Goal: Task Accomplishment & Management: Use online tool/utility

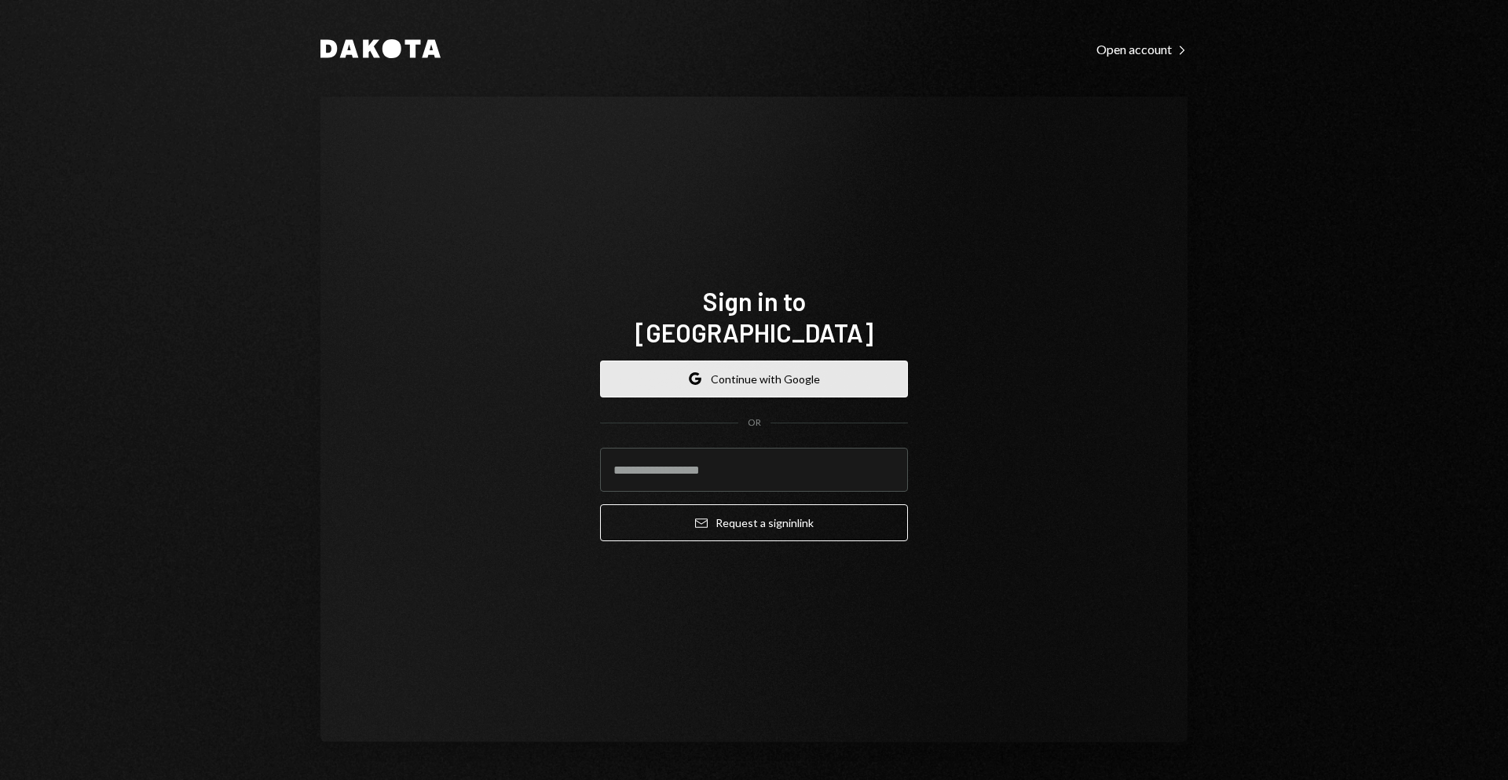
click at [797, 368] on button "Google Continue with Google" at bounding box center [754, 379] width 308 height 37
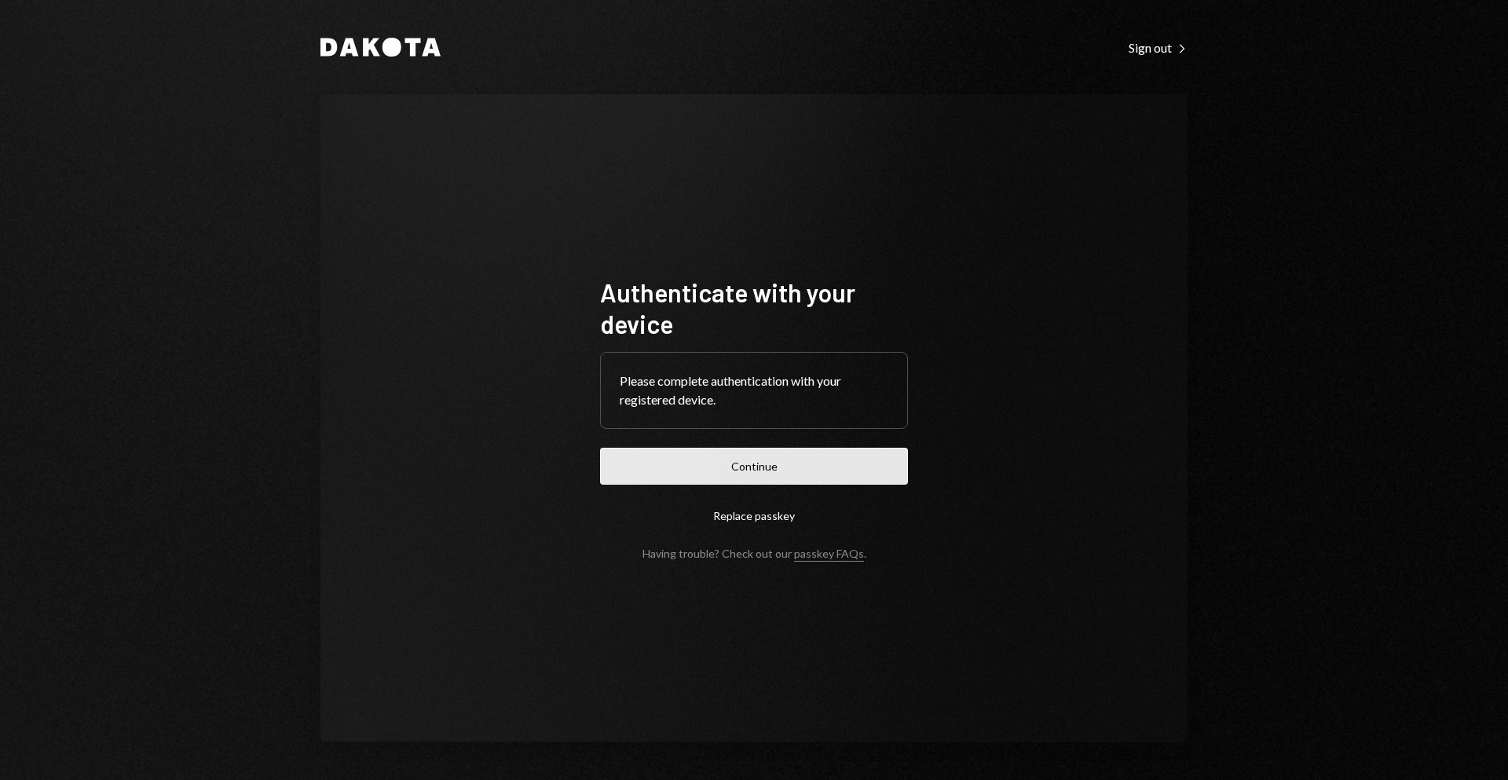
click at [835, 465] on button "Continue" at bounding box center [754, 466] width 308 height 37
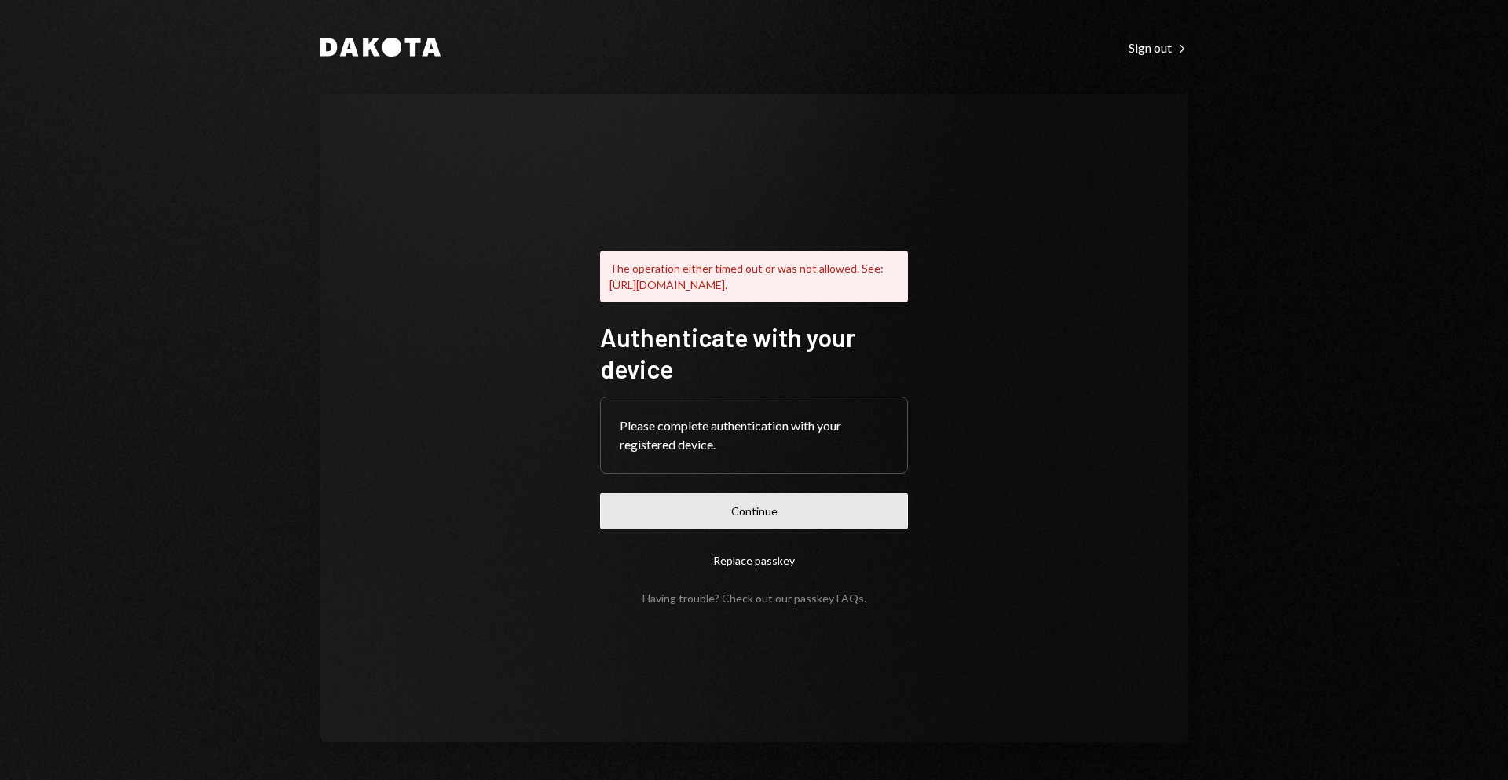
click at [812, 518] on button "Continue" at bounding box center [754, 511] width 308 height 37
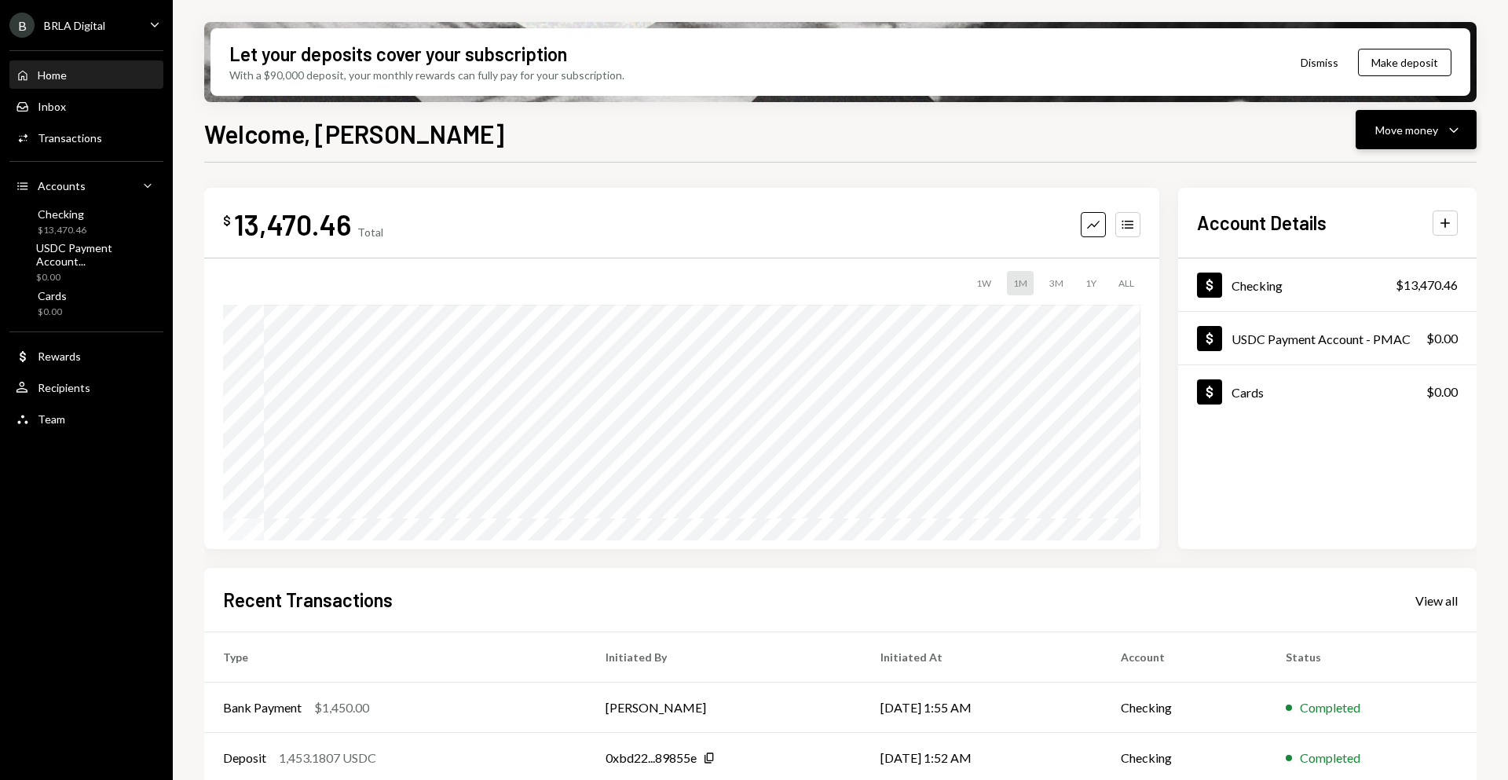
click at [1402, 142] on button "Move money Caret Down" at bounding box center [1416, 129] width 121 height 39
click at [1402, 180] on div "Send" at bounding box center [1404, 177] width 115 height 16
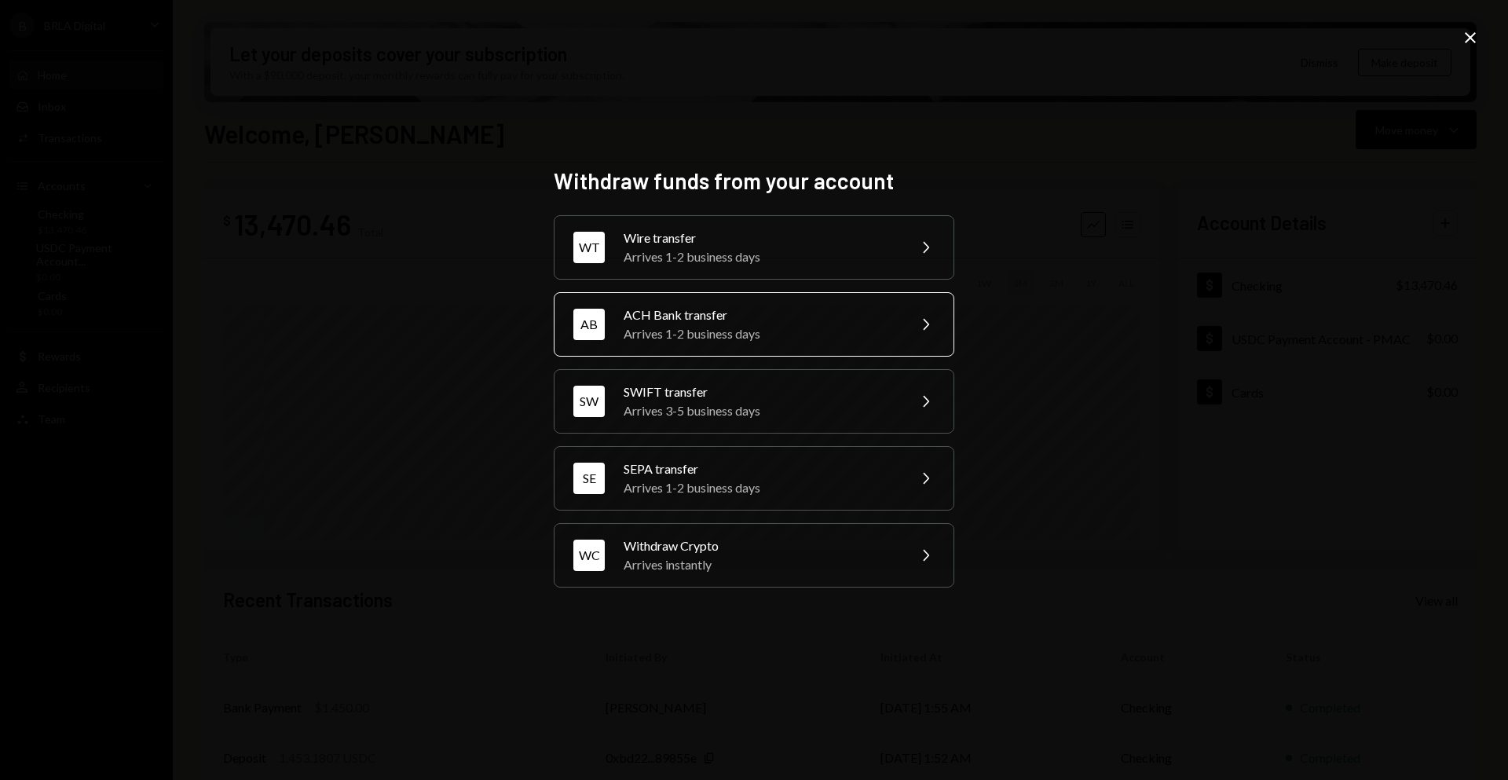
click at [763, 312] on div "ACH Bank transfer" at bounding box center [760, 315] width 273 height 19
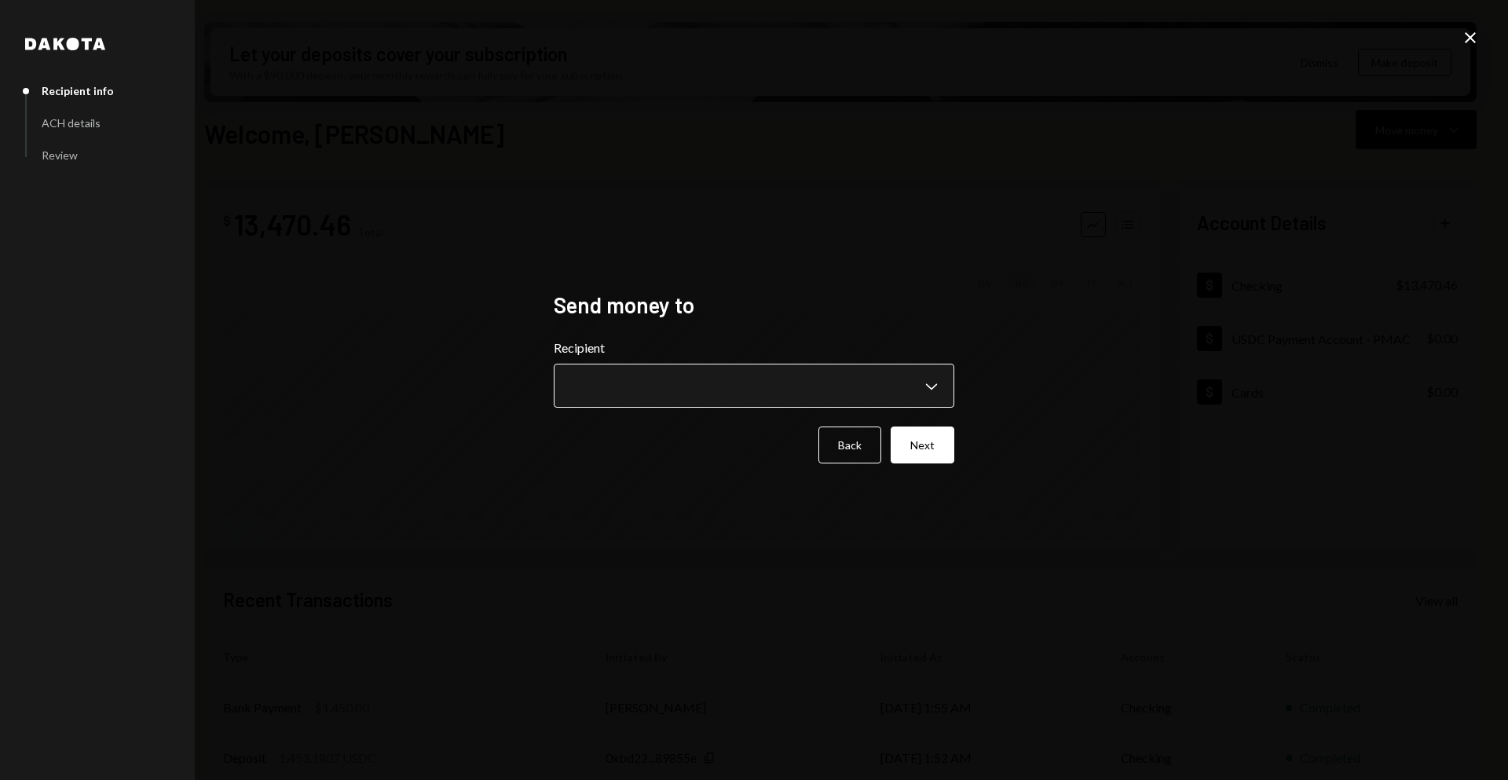
click at [694, 376] on body "B BRLA Digital Caret Down Home Home Inbox Inbox Activities Transactions Account…" at bounding box center [754, 390] width 1508 height 780
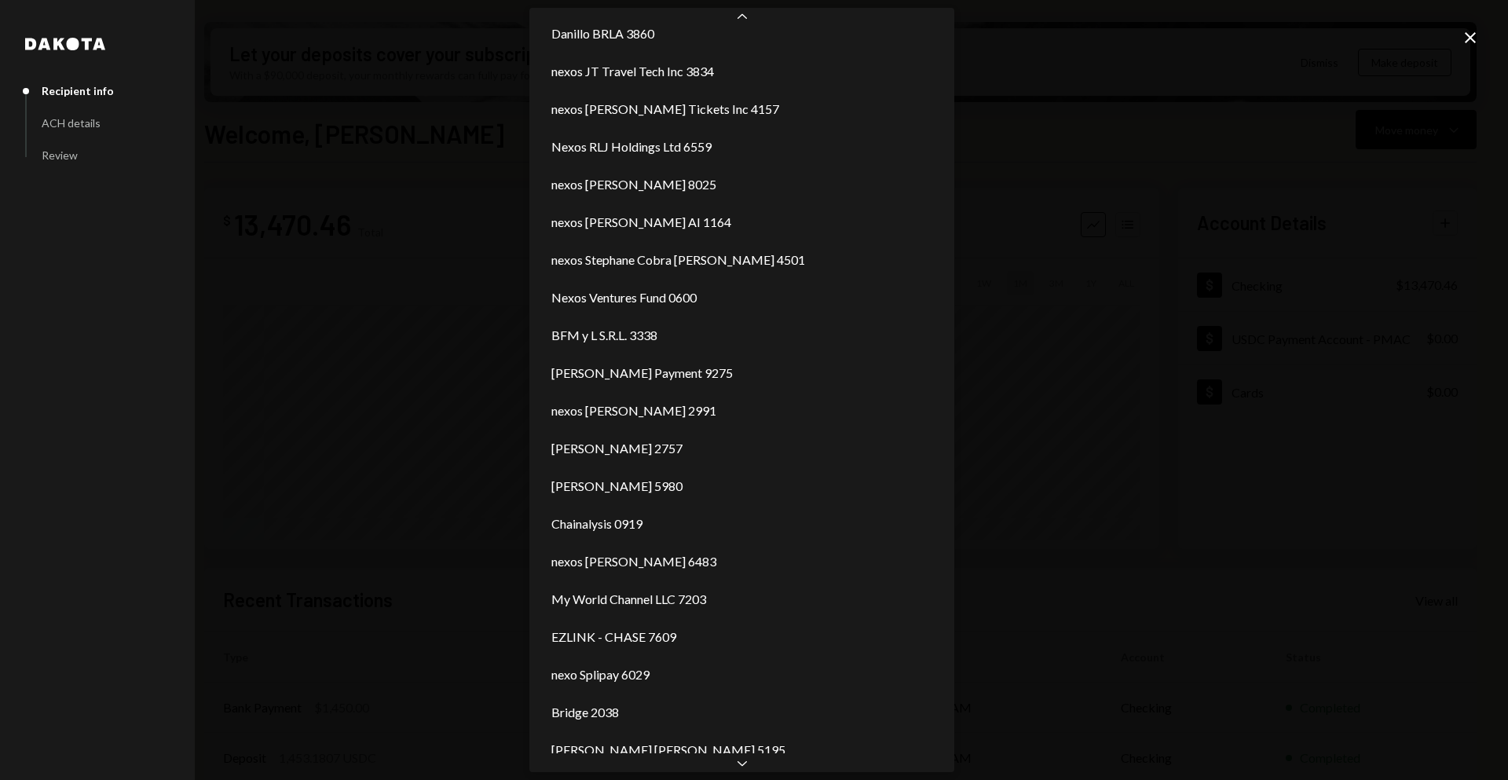
scroll to position [546, 0]
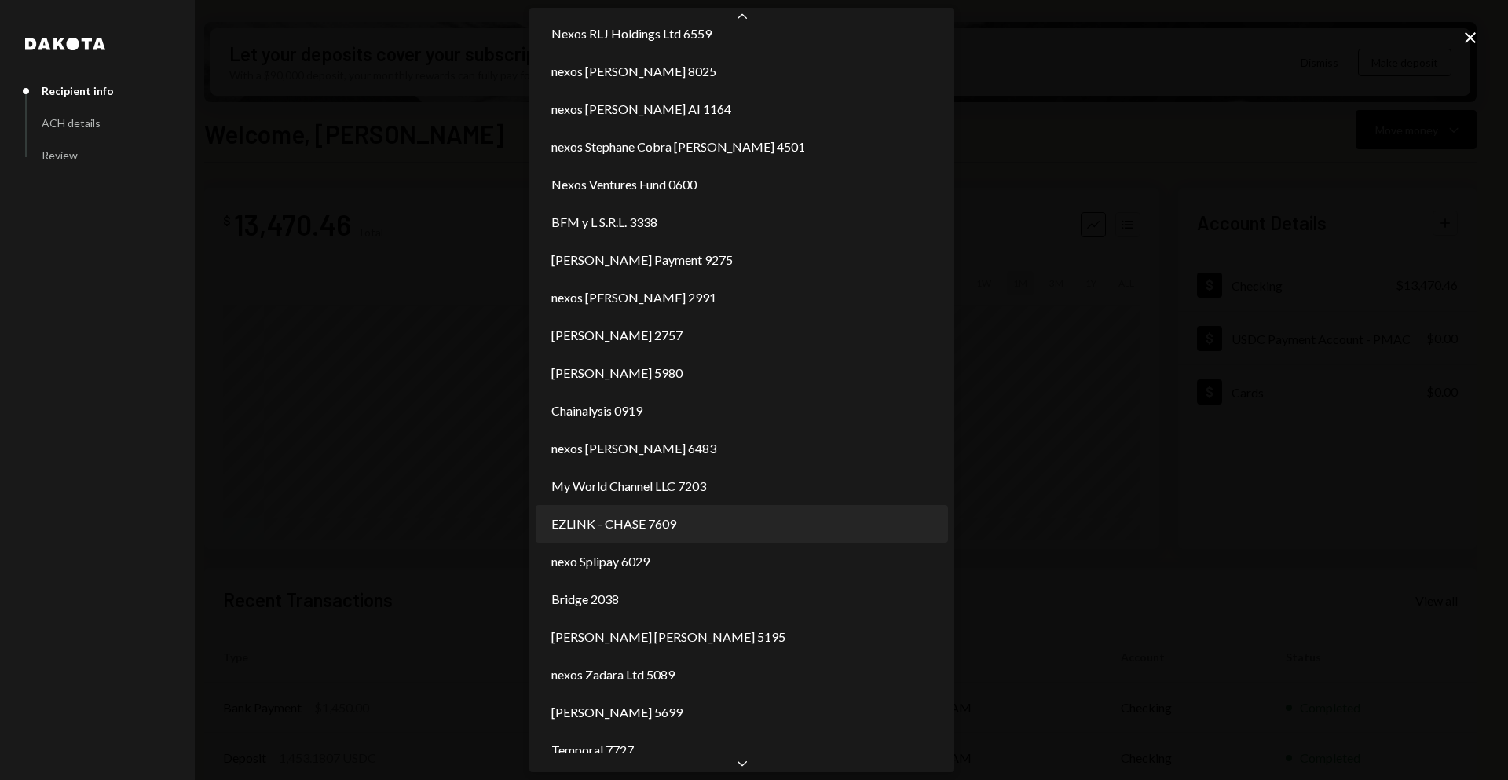
select select "**********"
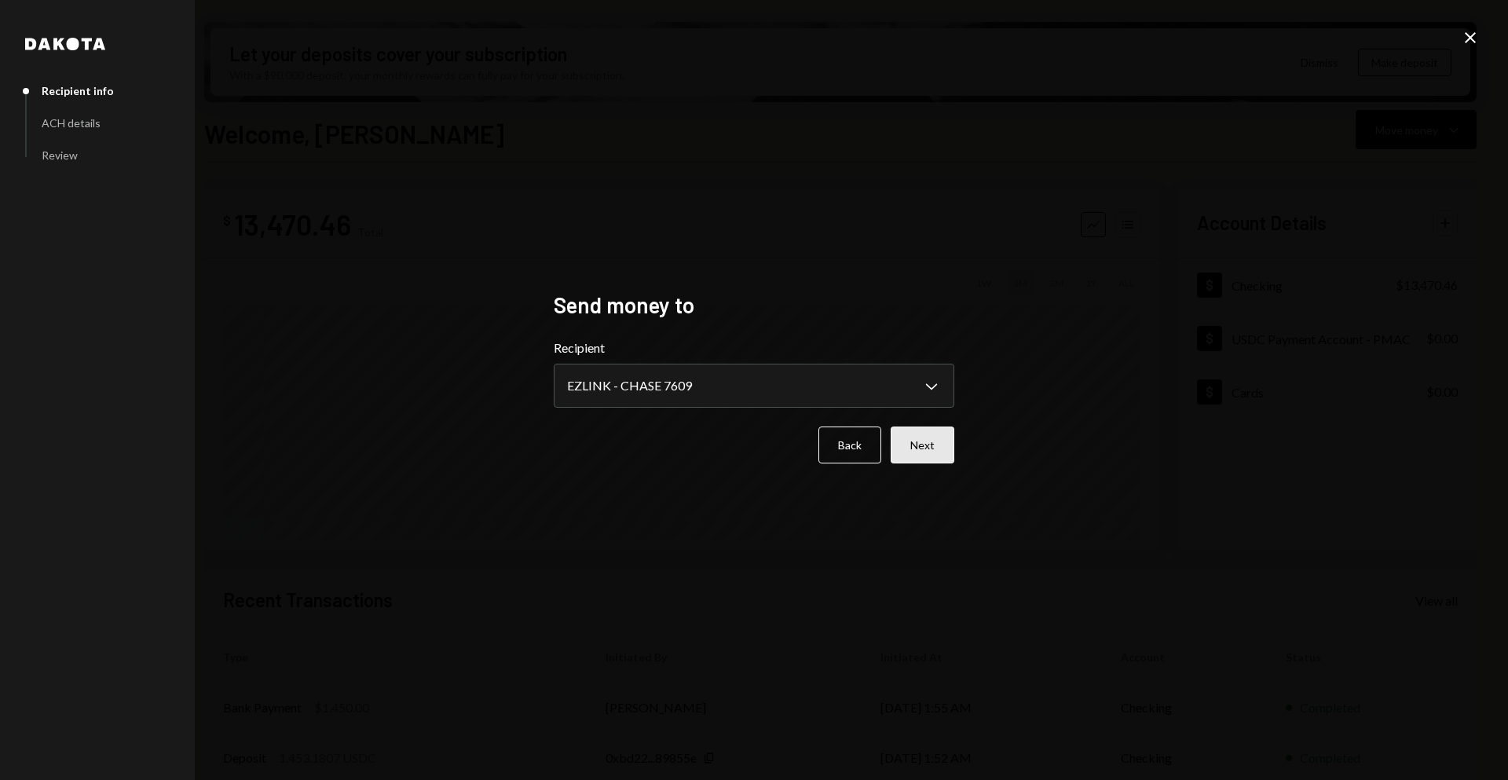
click at [905, 449] on button "Next" at bounding box center [923, 445] width 64 height 37
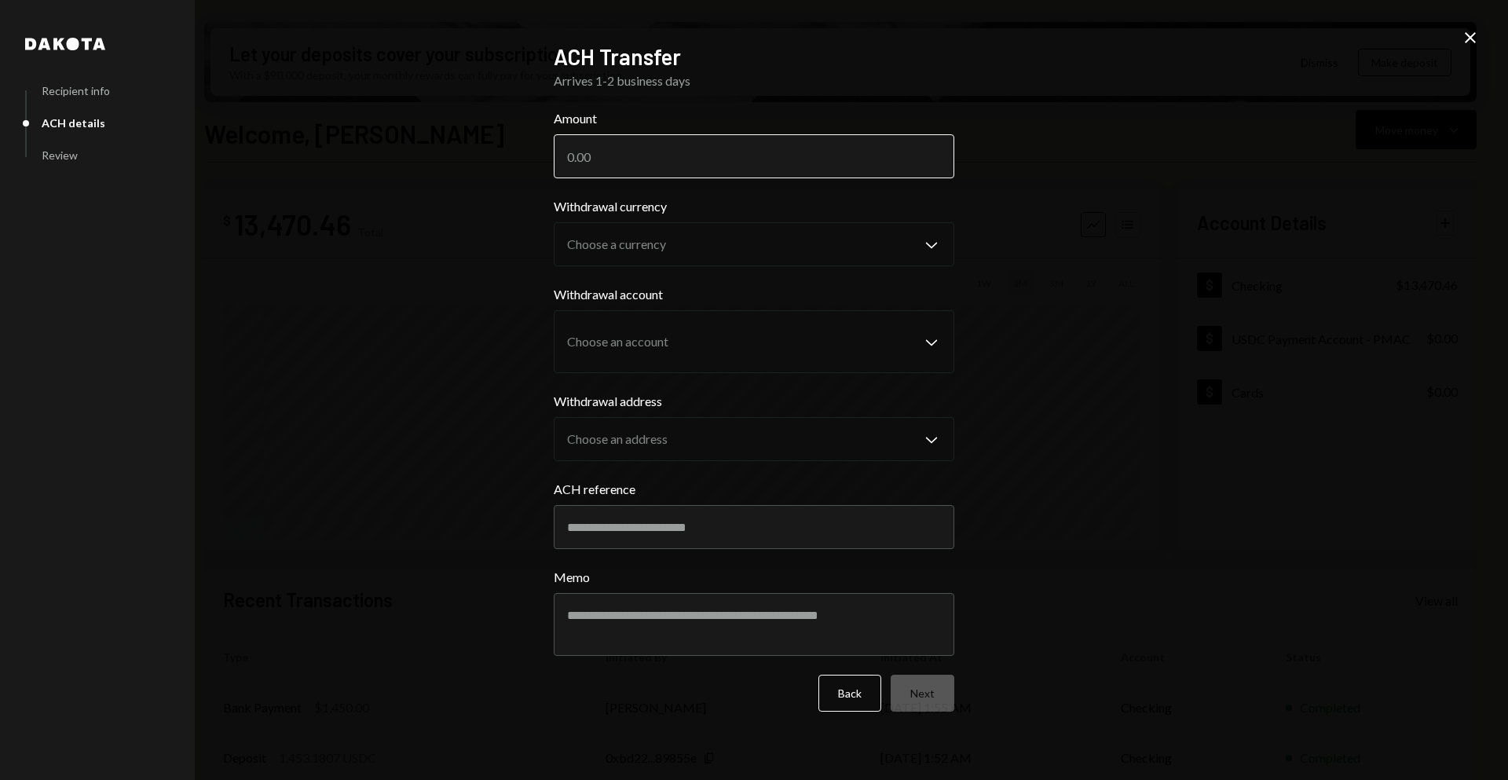
click at [757, 152] on input "Amount" at bounding box center [754, 156] width 401 height 44
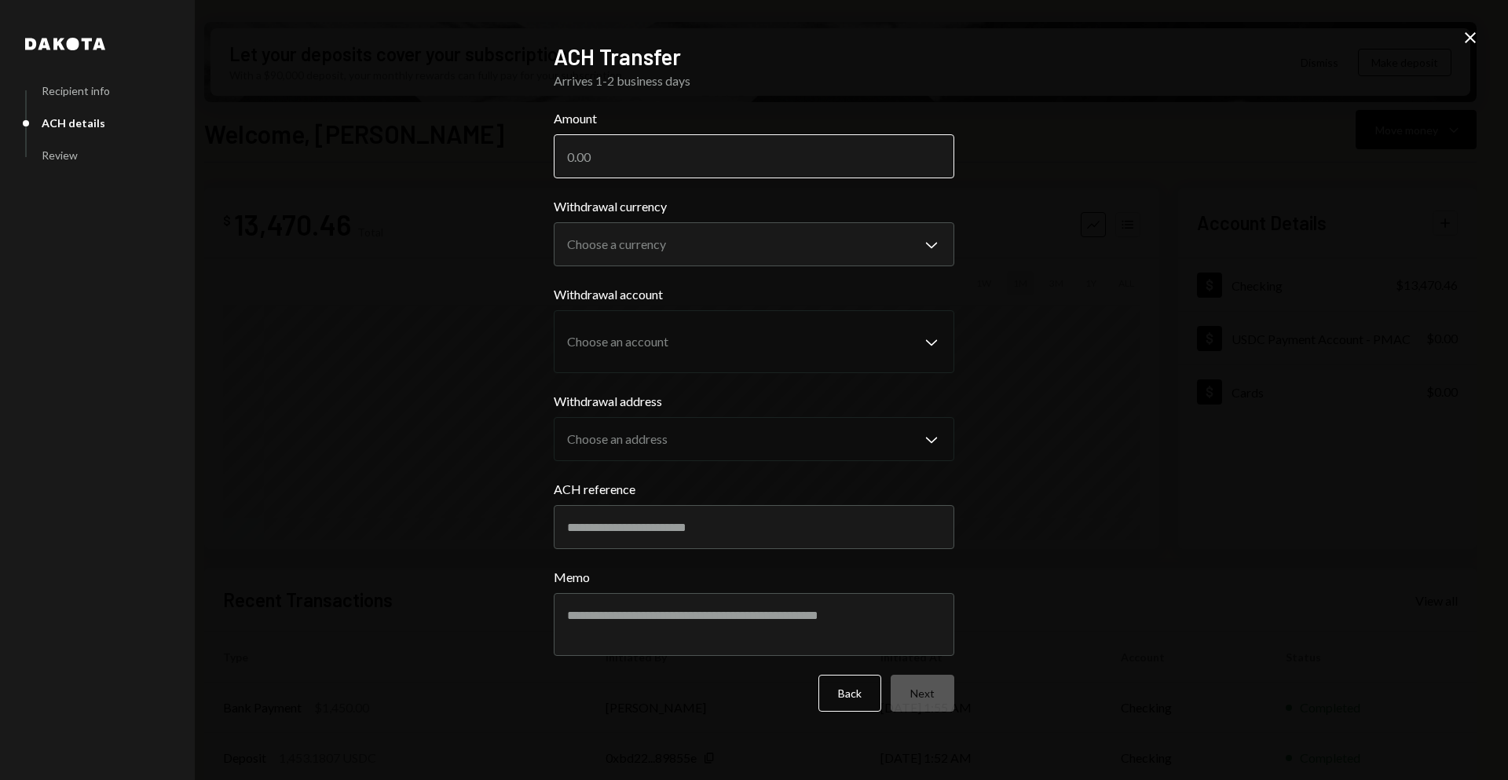
paste input "195.00"
type input "195.00"
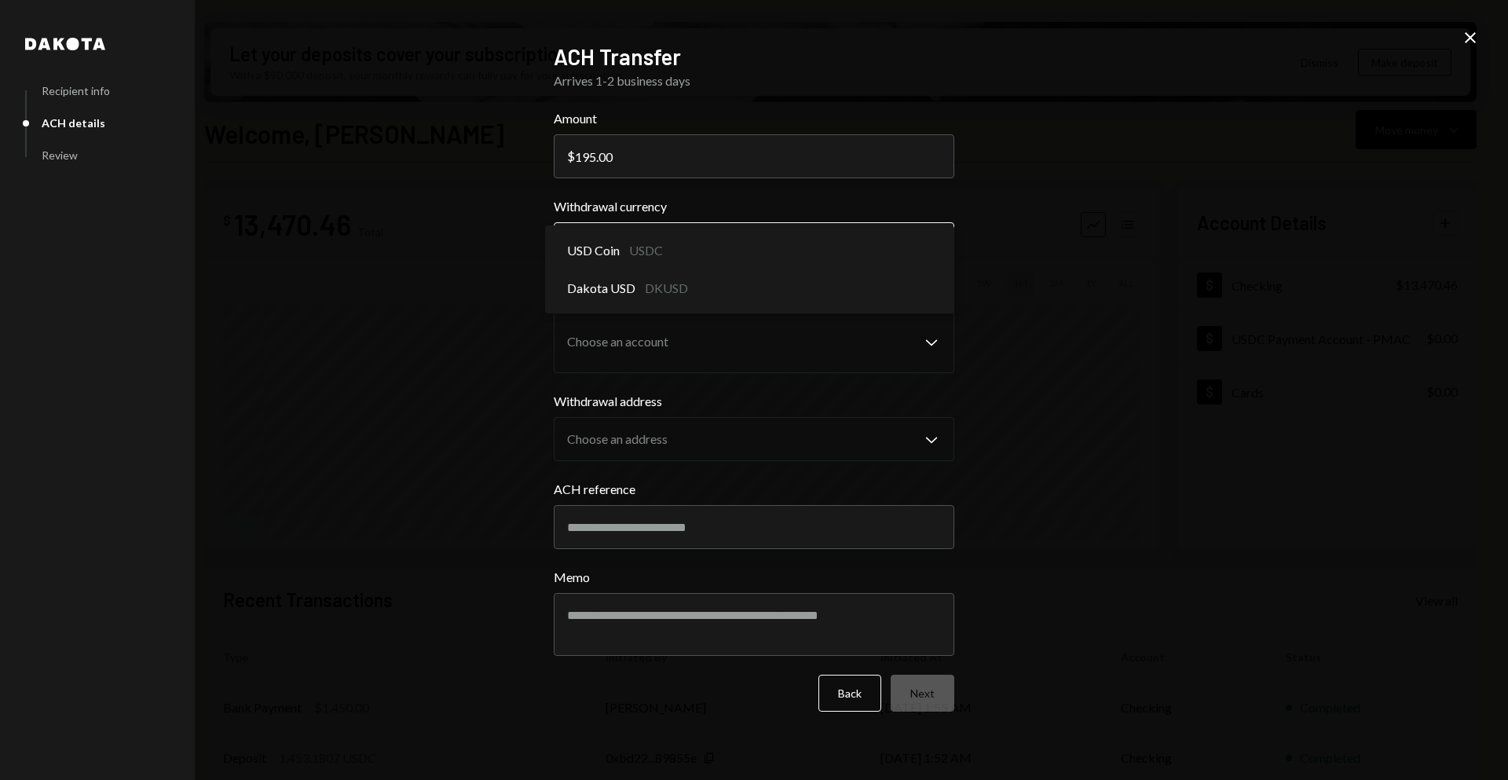
click at [766, 241] on body "B BRLA Digital Caret Down Home Home Inbox Inbox Activities Transactions Account…" at bounding box center [754, 390] width 1508 height 780
select select "****"
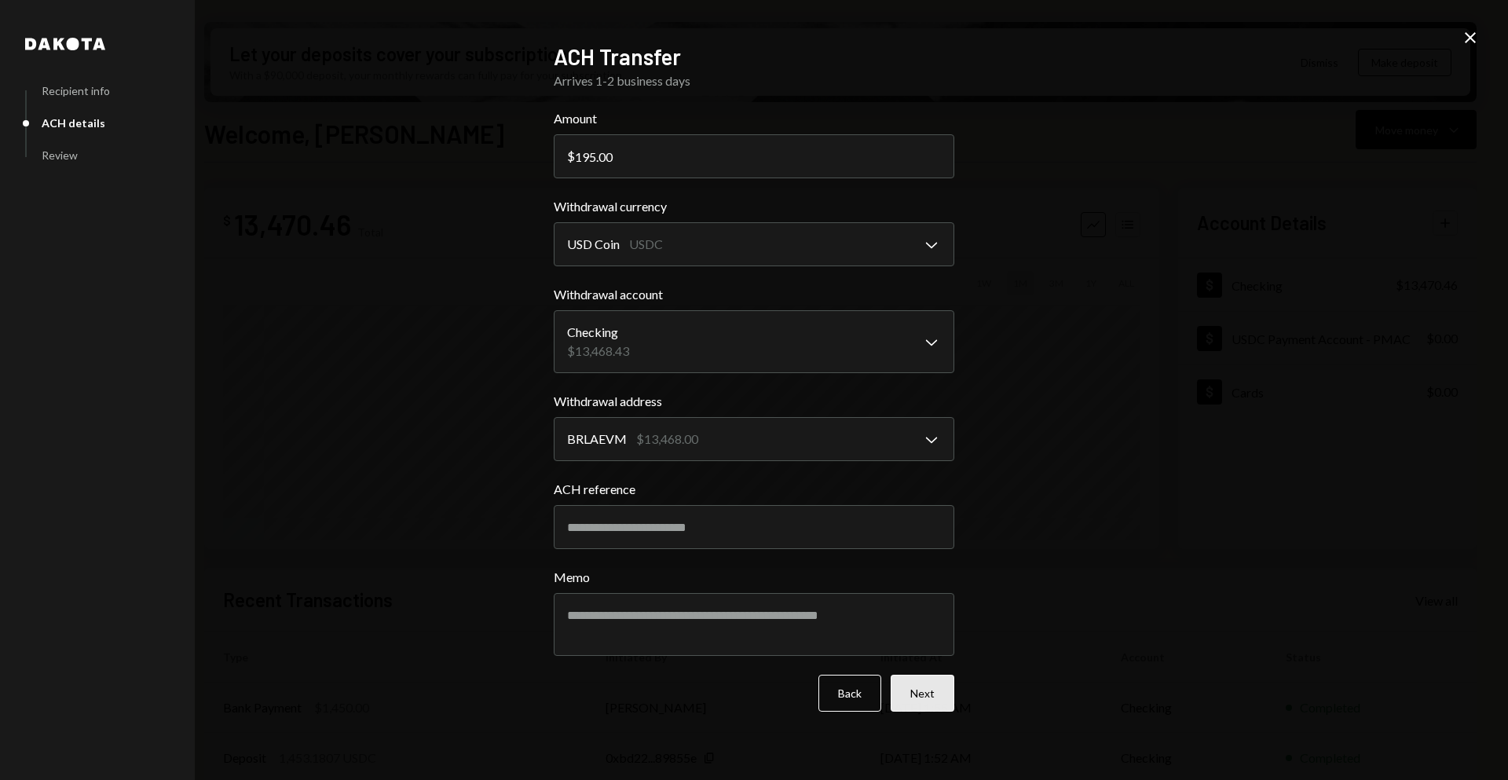
click at [924, 701] on button "Next" at bounding box center [923, 693] width 64 height 37
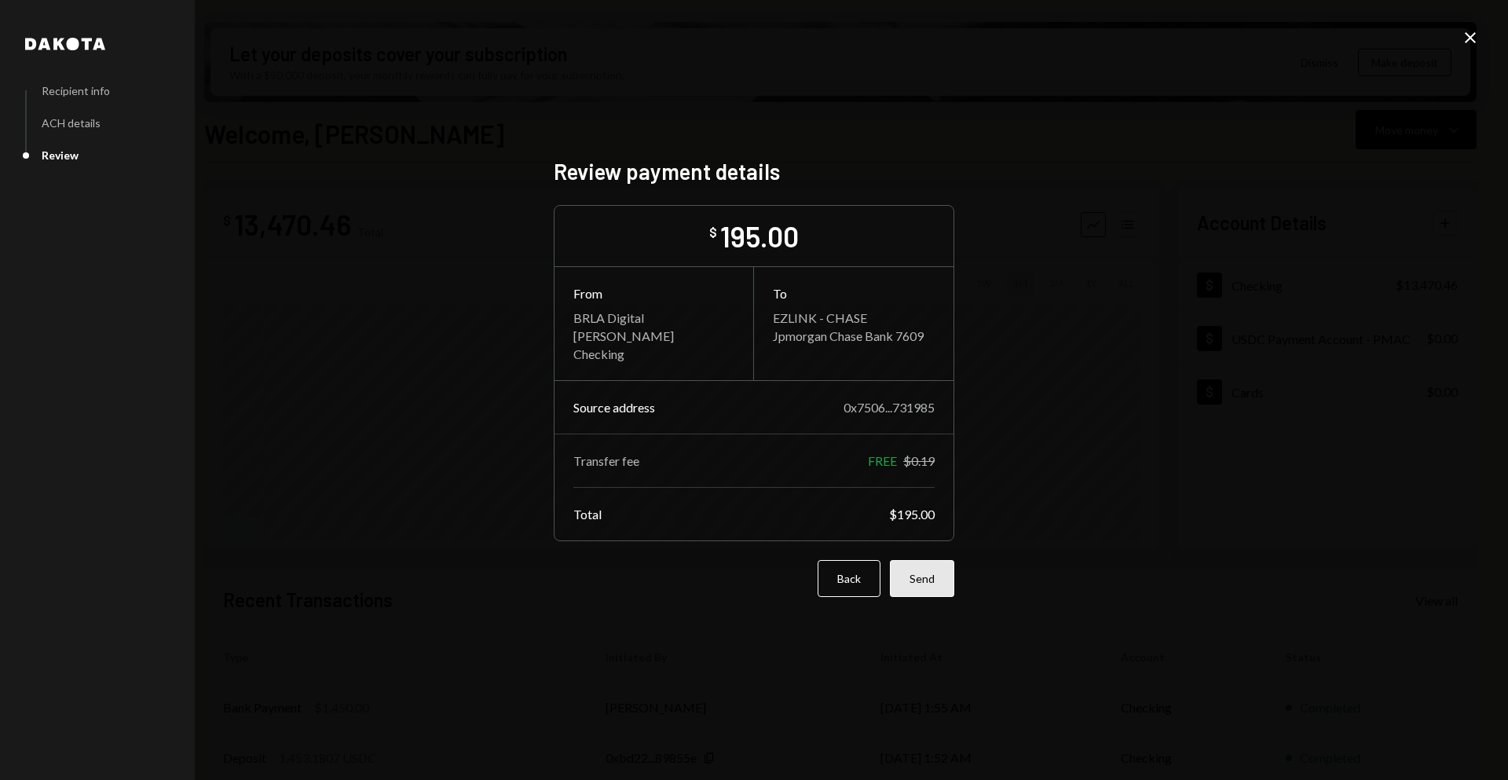
click at [934, 586] on button "Send" at bounding box center [922, 578] width 64 height 37
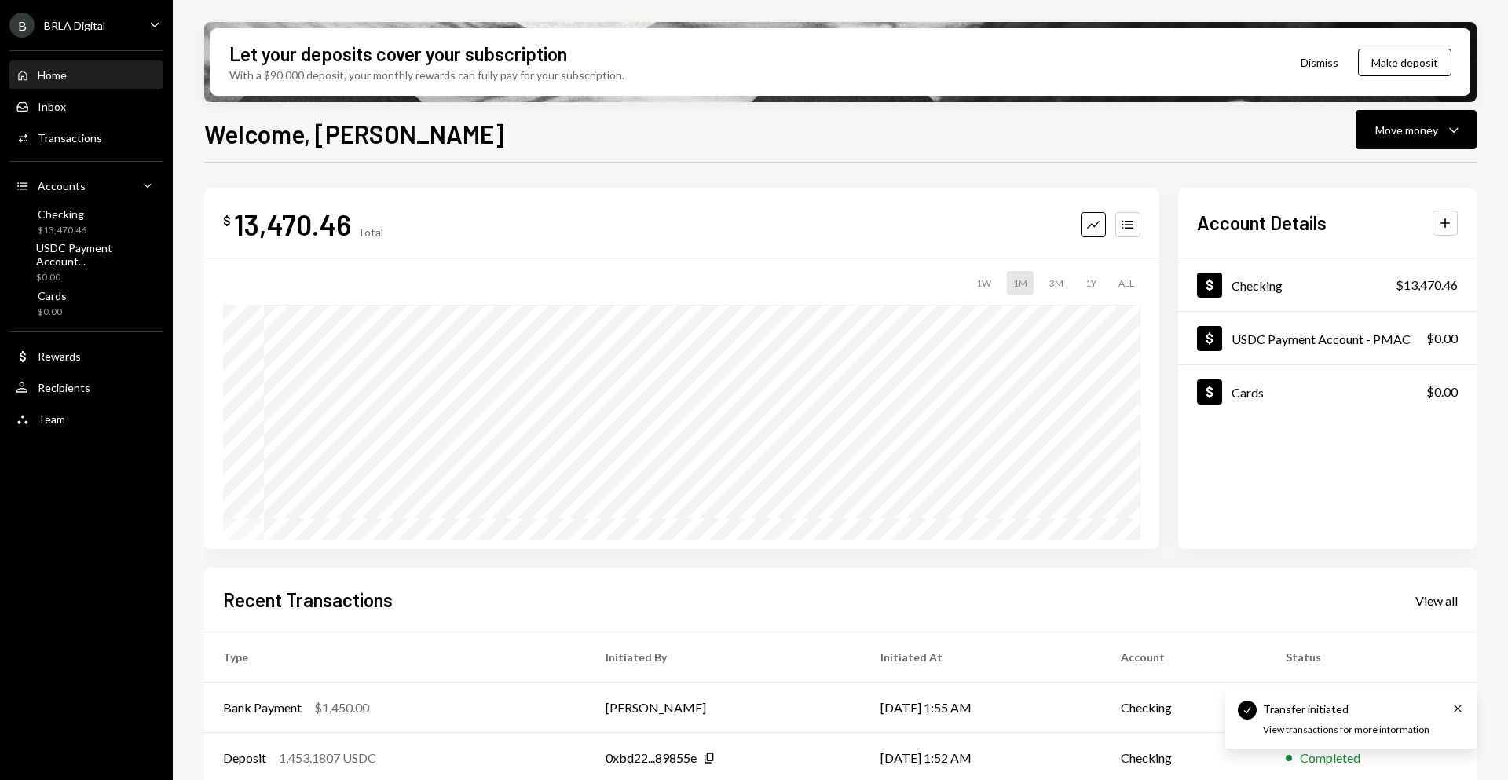
click at [62, 69] on div "Home" at bounding box center [52, 74] width 29 height 13
